Goal: Information Seeking & Learning: Learn about a topic

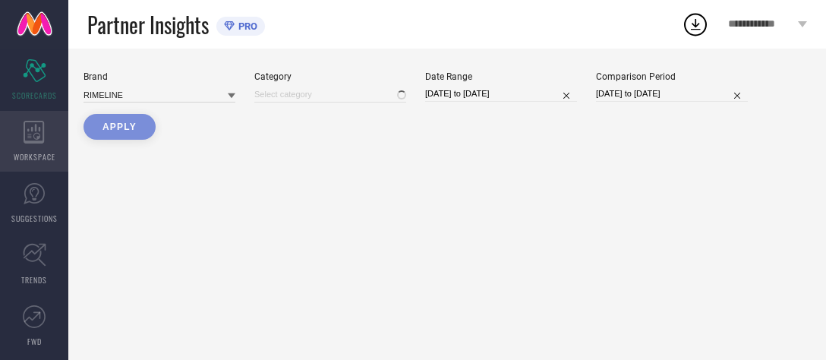
type input "All"
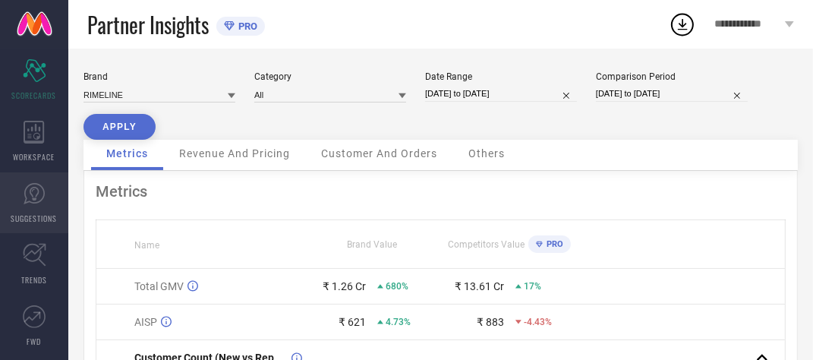
click at [30, 190] on icon at bounding box center [34, 194] width 9 height 14
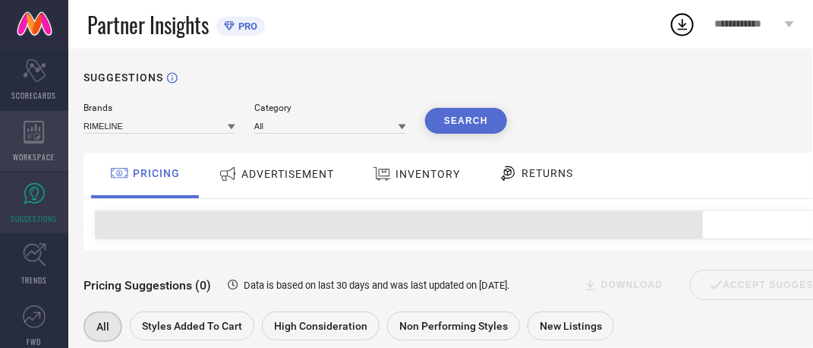
click at [31, 158] on span "WORKSPACE" at bounding box center [35, 156] width 42 height 11
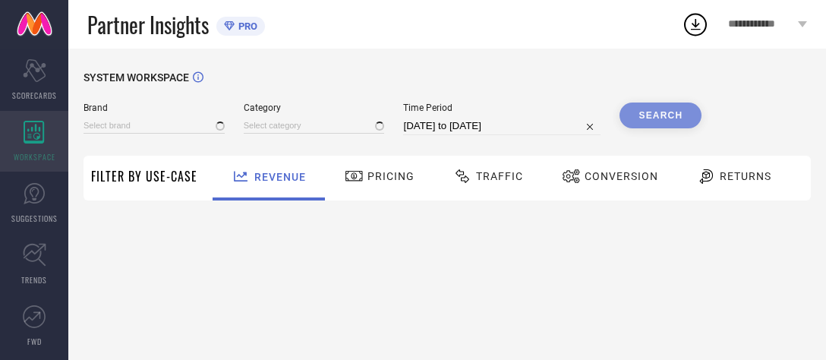
type input "RIMELINE"
type input "All"
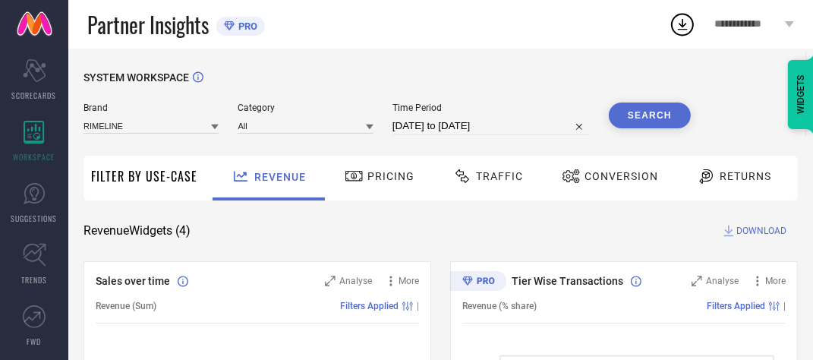
click at [510, 187] on div "Traffic" at bounding box center [487, 176] width 77 height 26
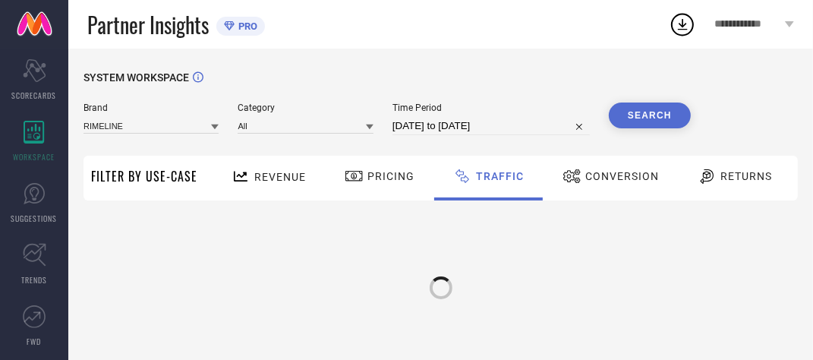
click at [377, 179] on span "Pricing" at bounding box center [390, 176] width 47 height 12
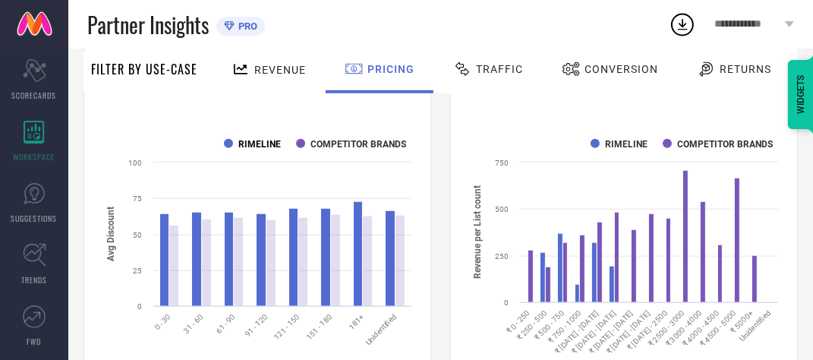
scroll to position [1101, 0]
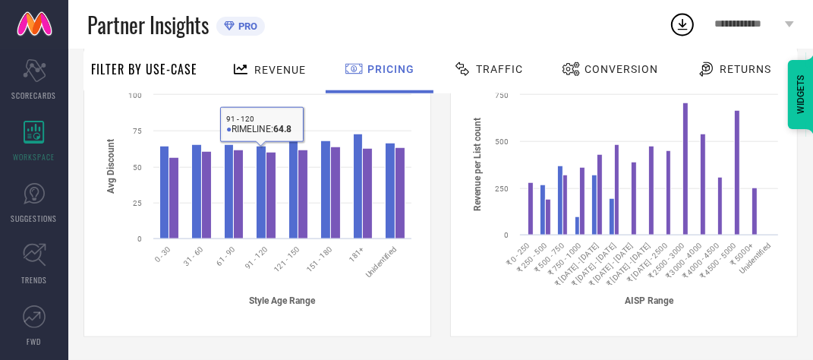
click at [267, 77] on div "Revenue" at bounding box center [269, 69] width 82 height 27
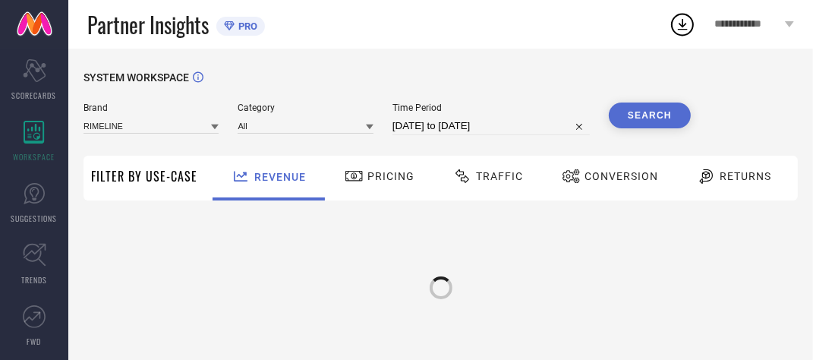
scroll to position [702, 0]
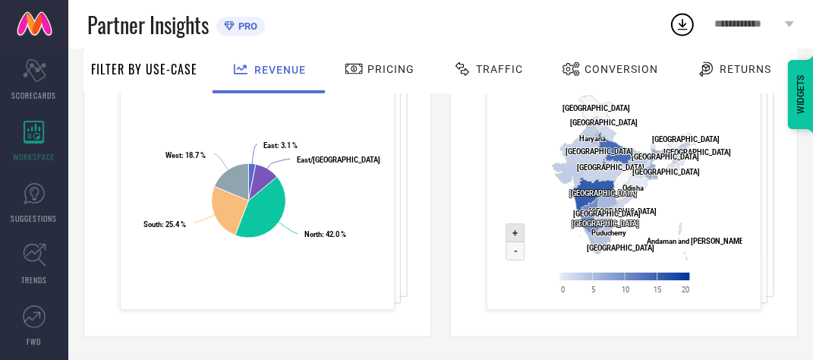
click at [516, 235] on text "+" at bounding box center [515, 233] width 5 height 11
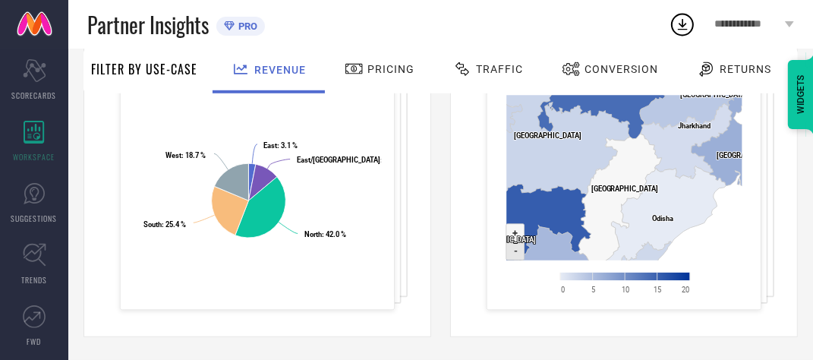
click at [512, 254] on icon at bounding box center [515, 251] width 18 height 18
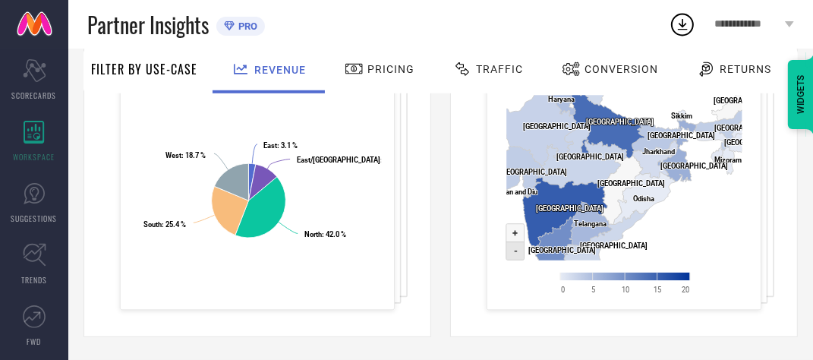
click at [512, 254] on icon at bounding box center [515, 251] width 18 height 18
